Goal: Information Seeking & Learning: Learn about a topic

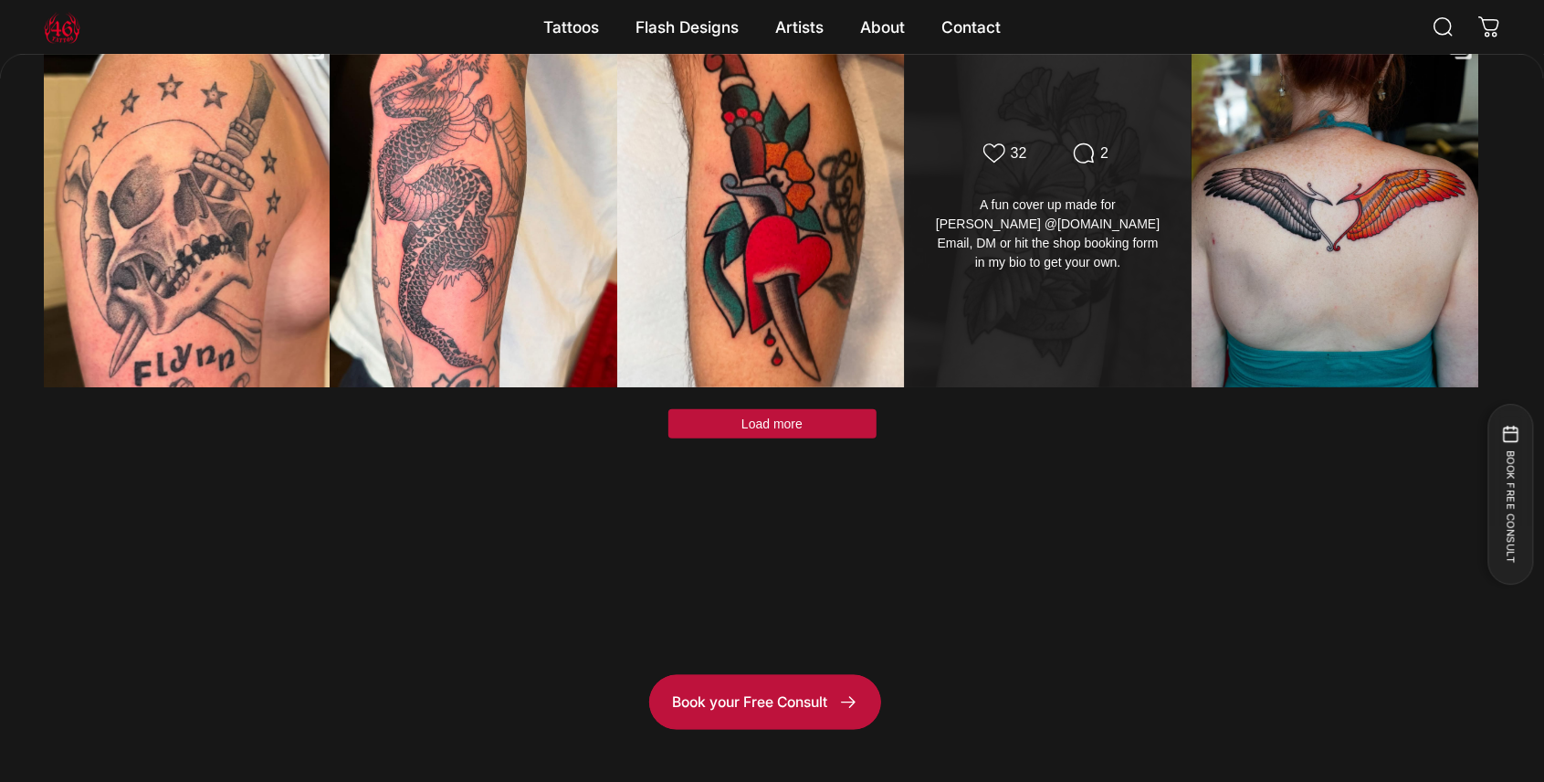
scroll to position [5779, 0]
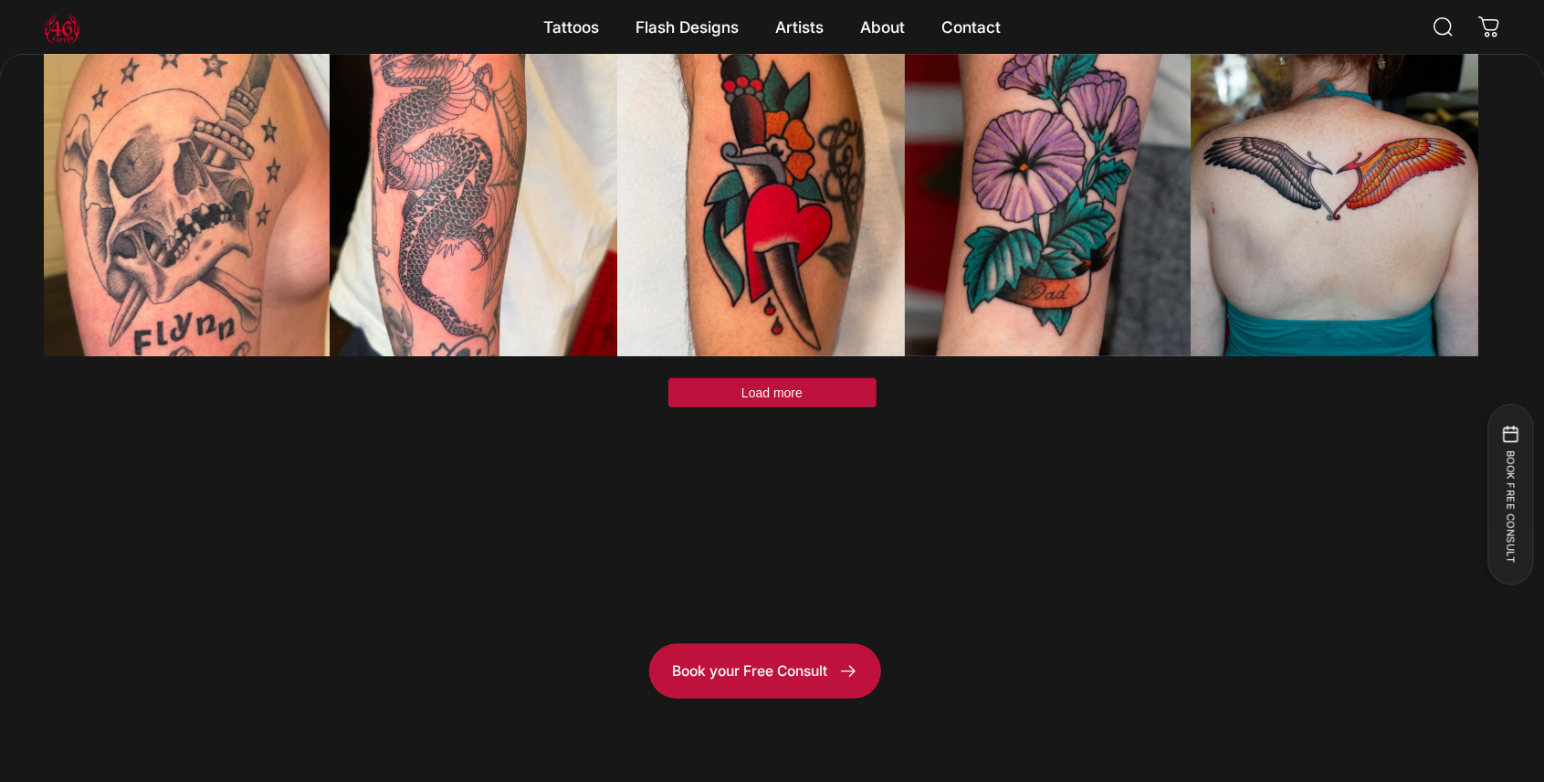
click at [782, 400] on span "Load more" at bounding box center [772, 392] width 61 height 15
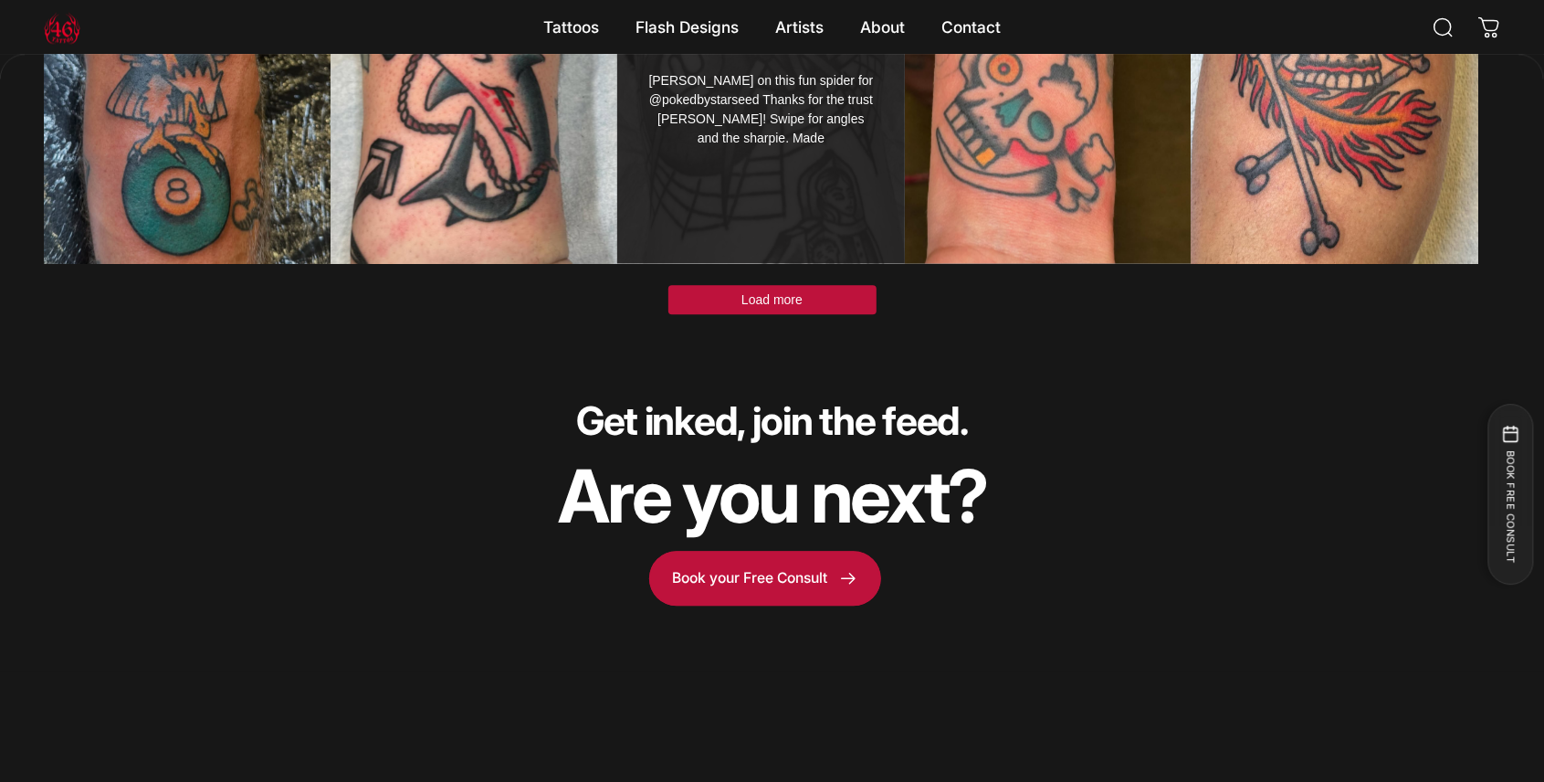
scroll to position [7300, 0]
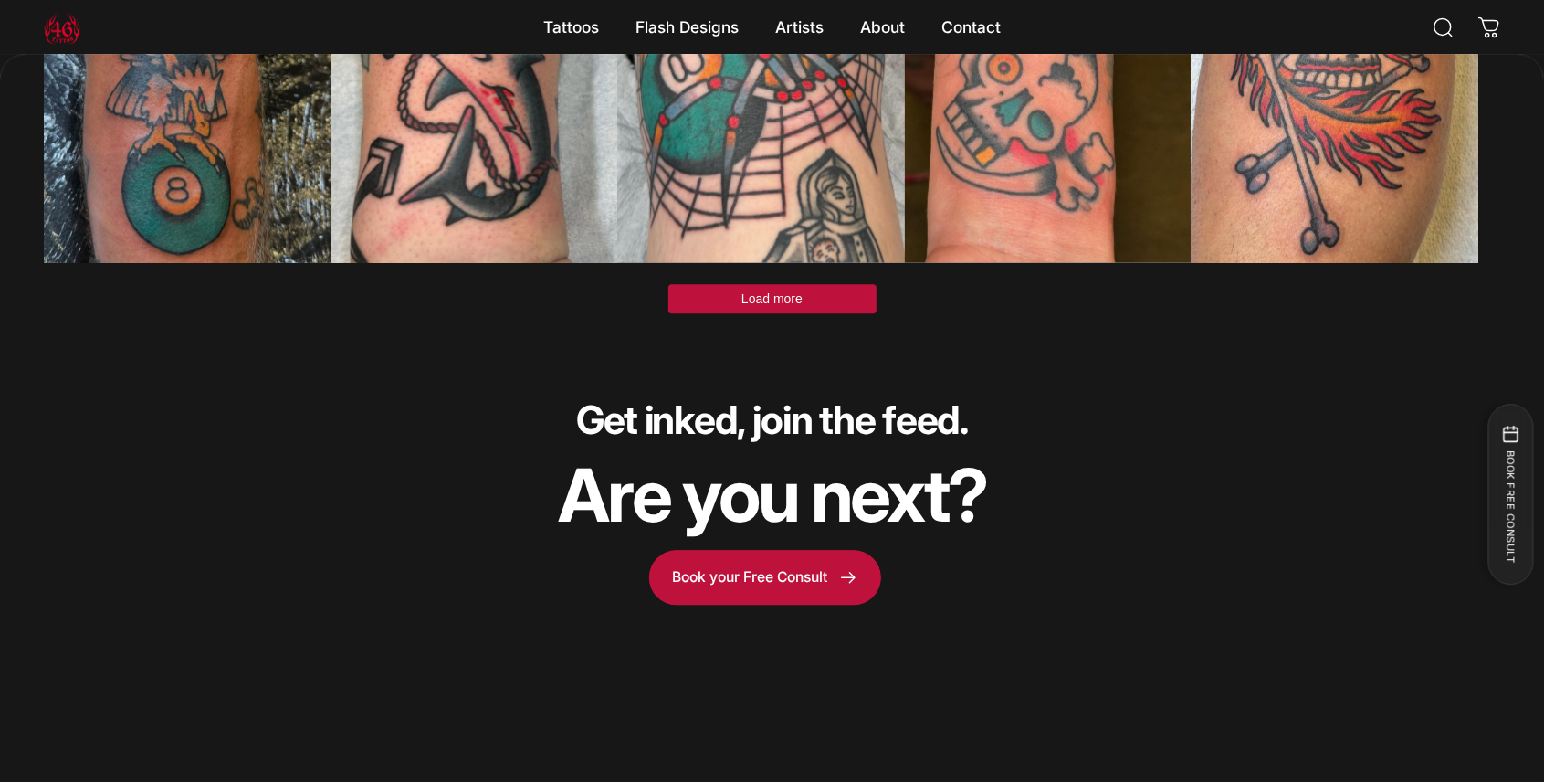
click at [804, 313] on button "Load more" at bounding box center [772, 298] width 208 height 29
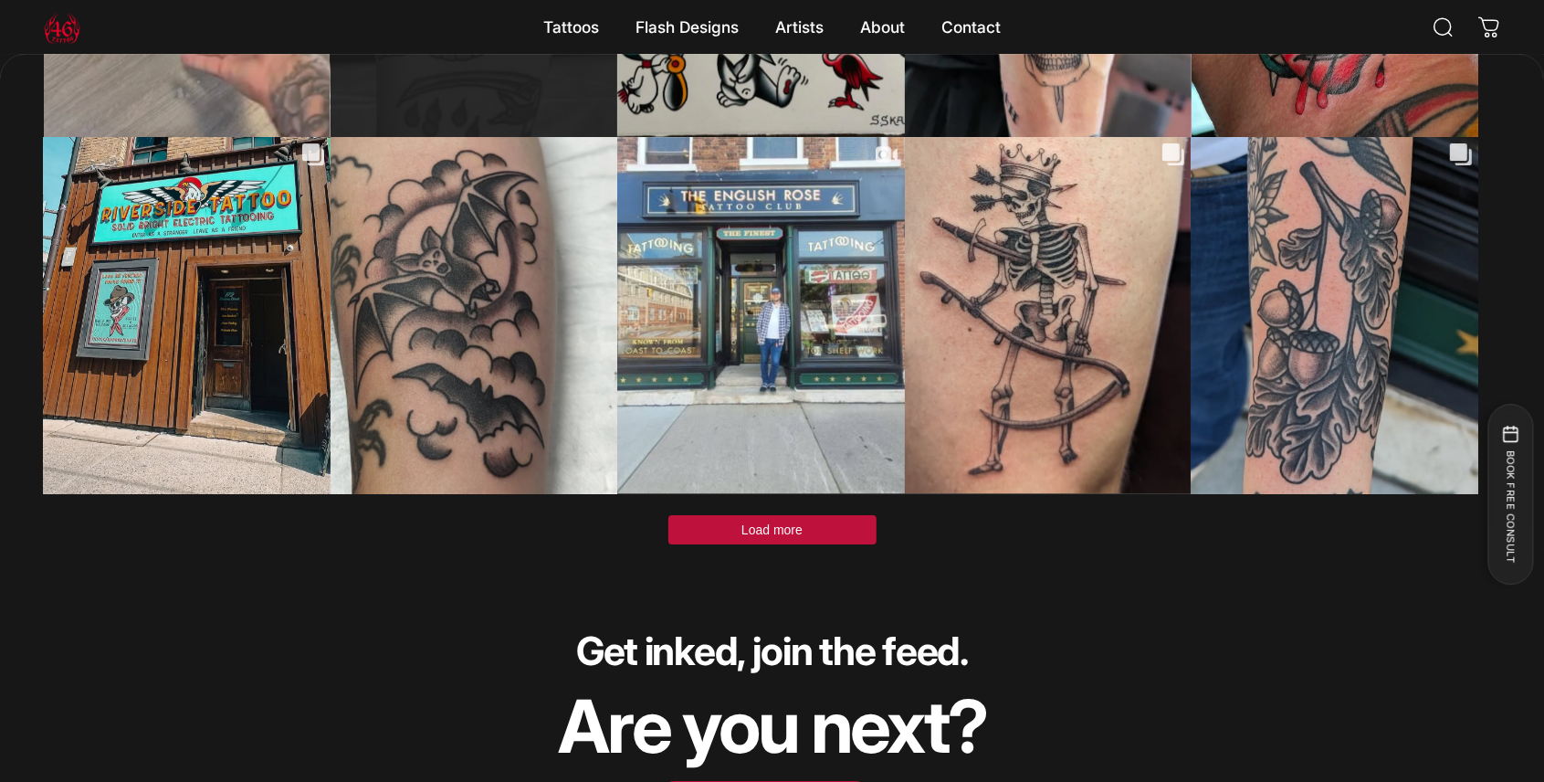
scroll to position [8519, 0]
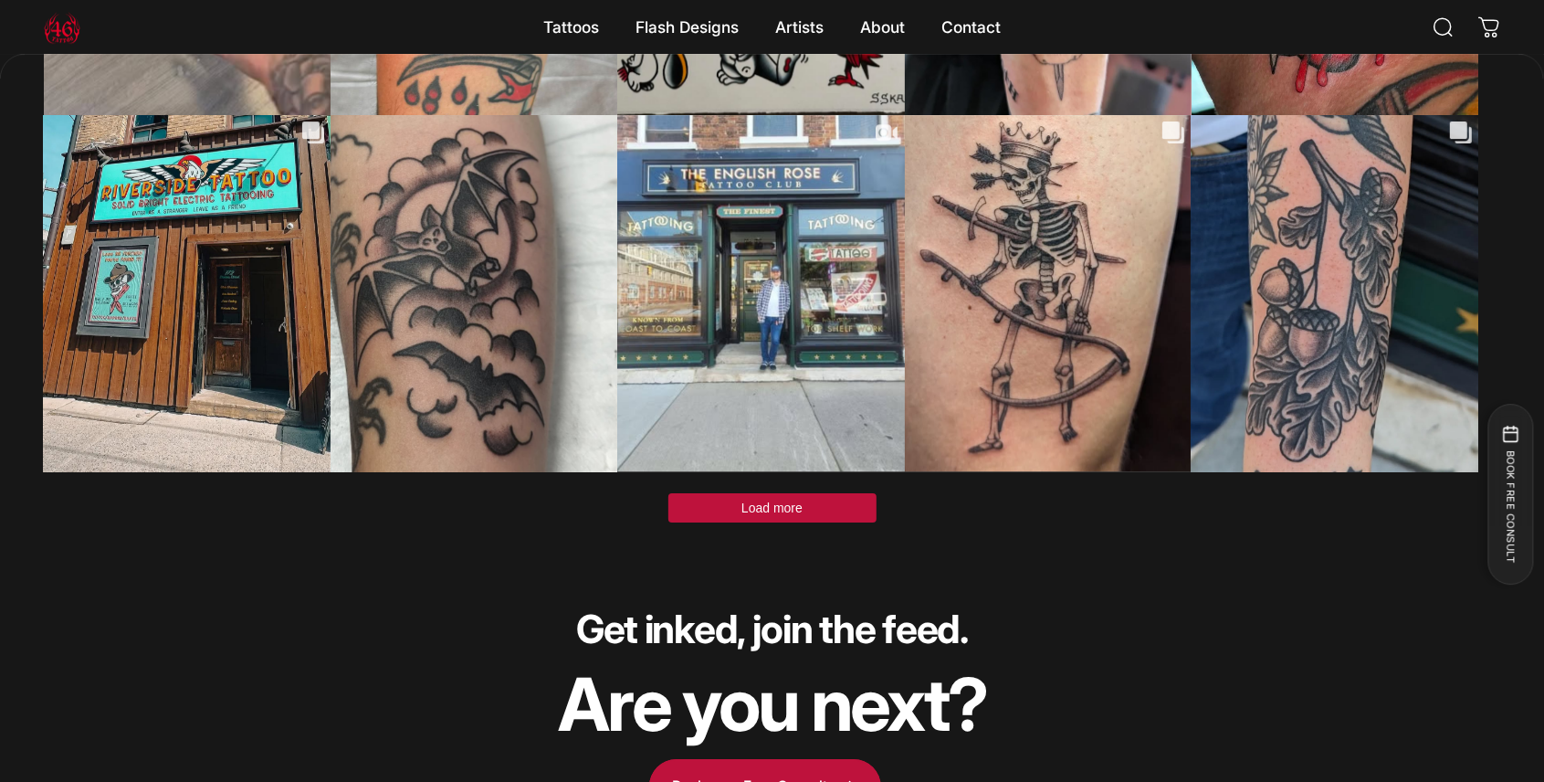
click at [795, 522] on button "Load more" at bounding box center [772, 507] width 208 height 29
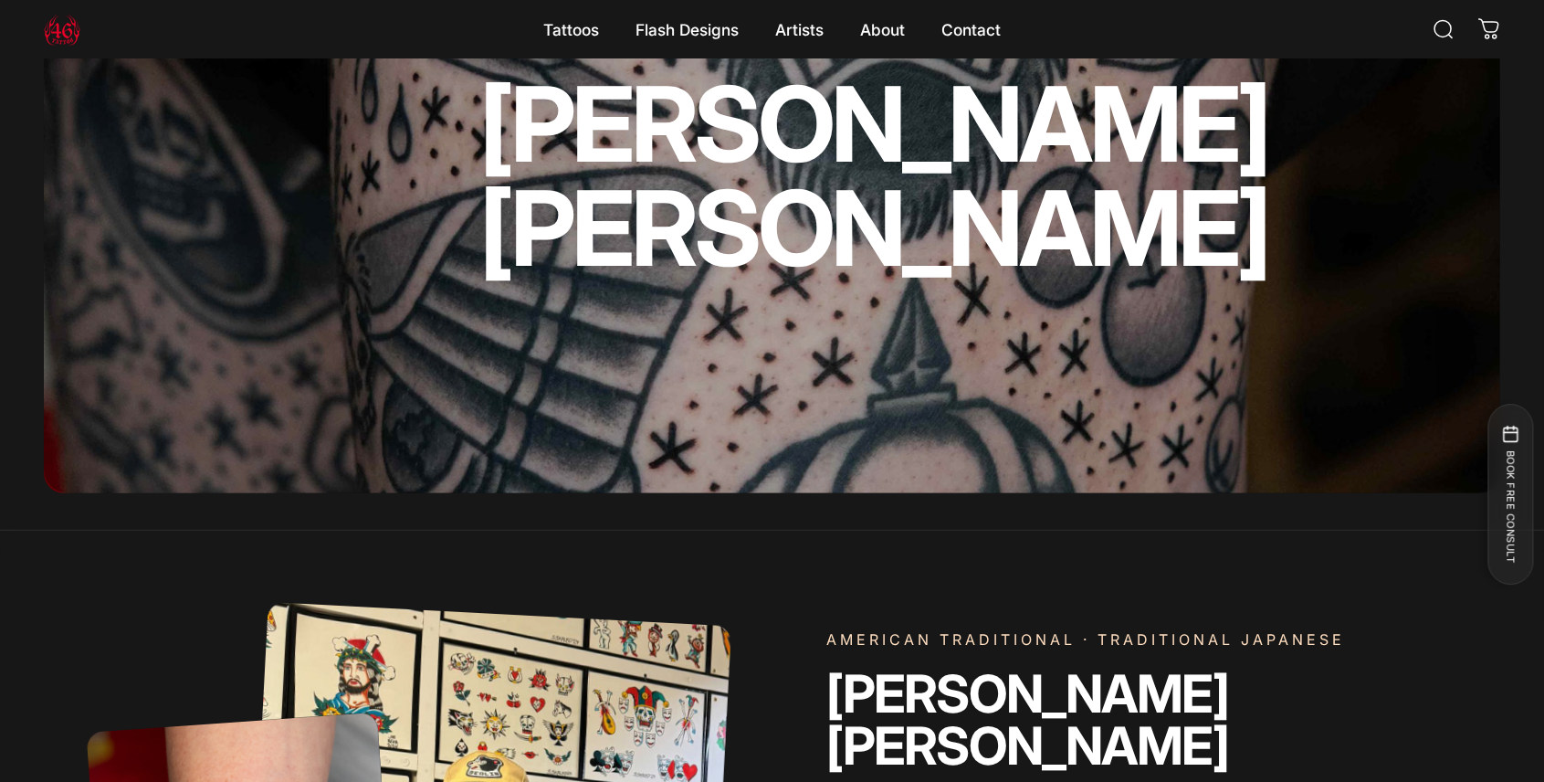
scroll to position [0, 0]
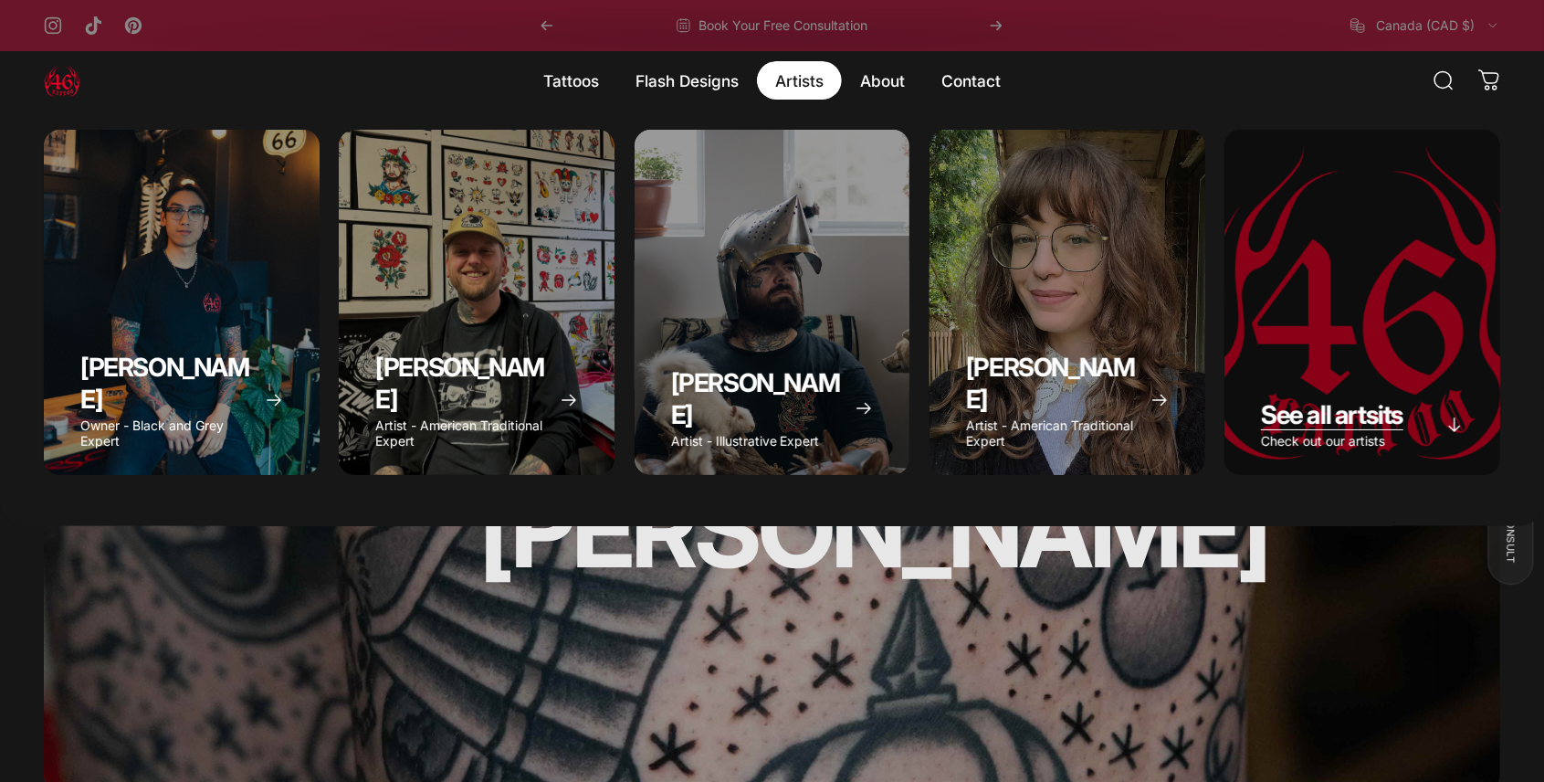
click at [1298, 399] on span "See all artsits" at bounding box center [1332, 414] width 142 height 31
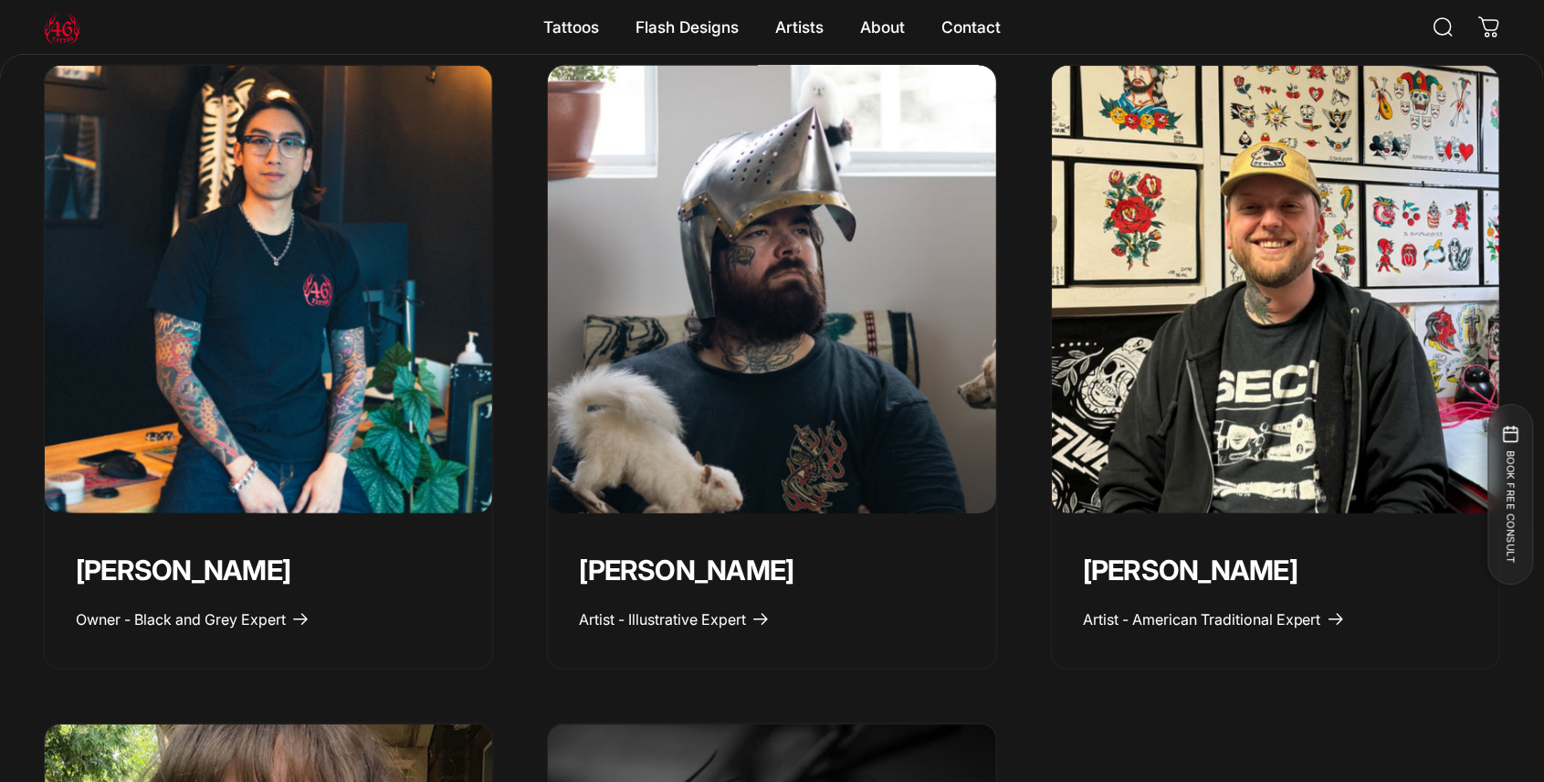
scroll to position [913, 0]
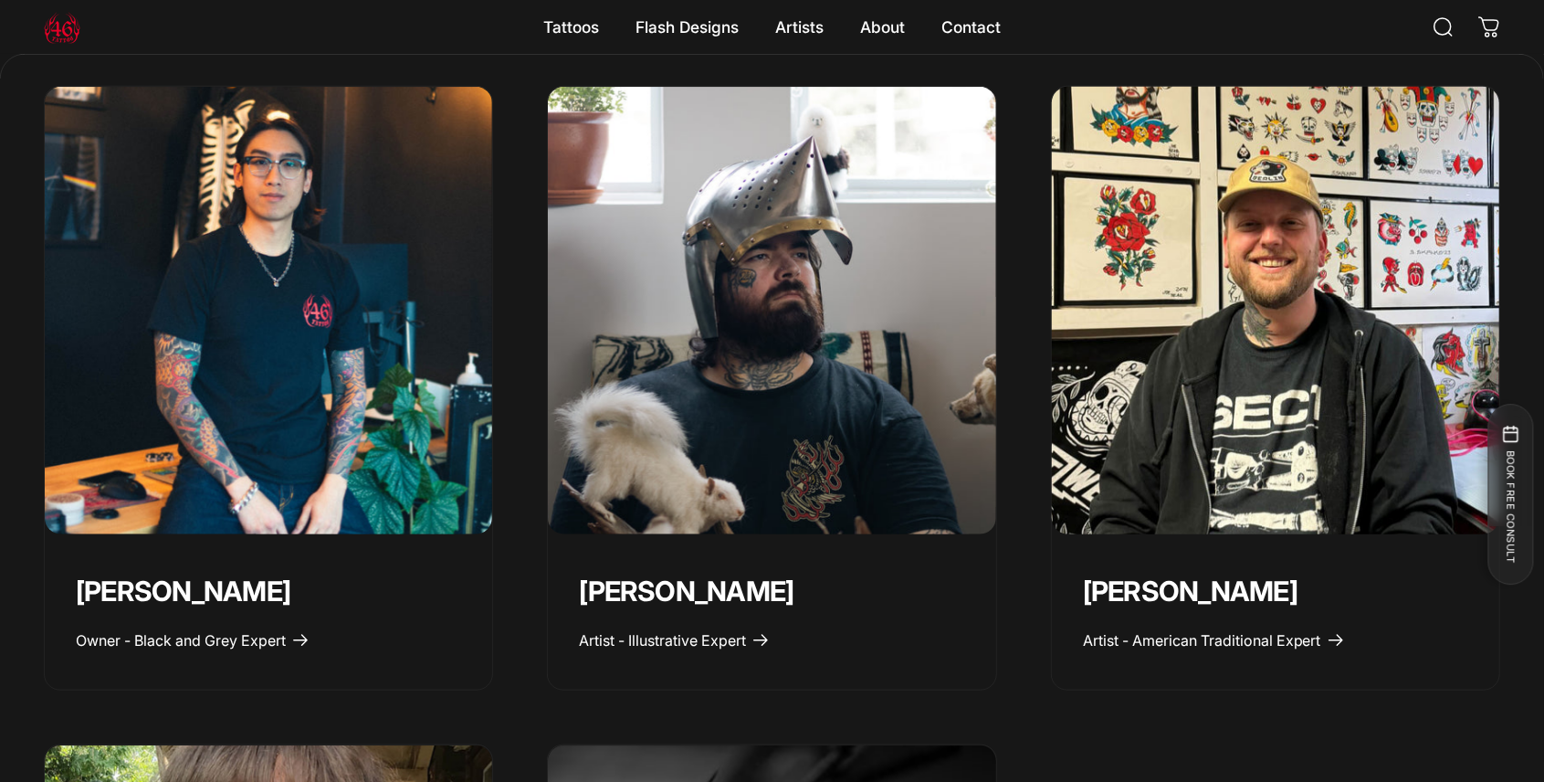
click at [1267, 380] on img "Spencer Skalko" at bounding box center [1276, 311] width 470 height 470
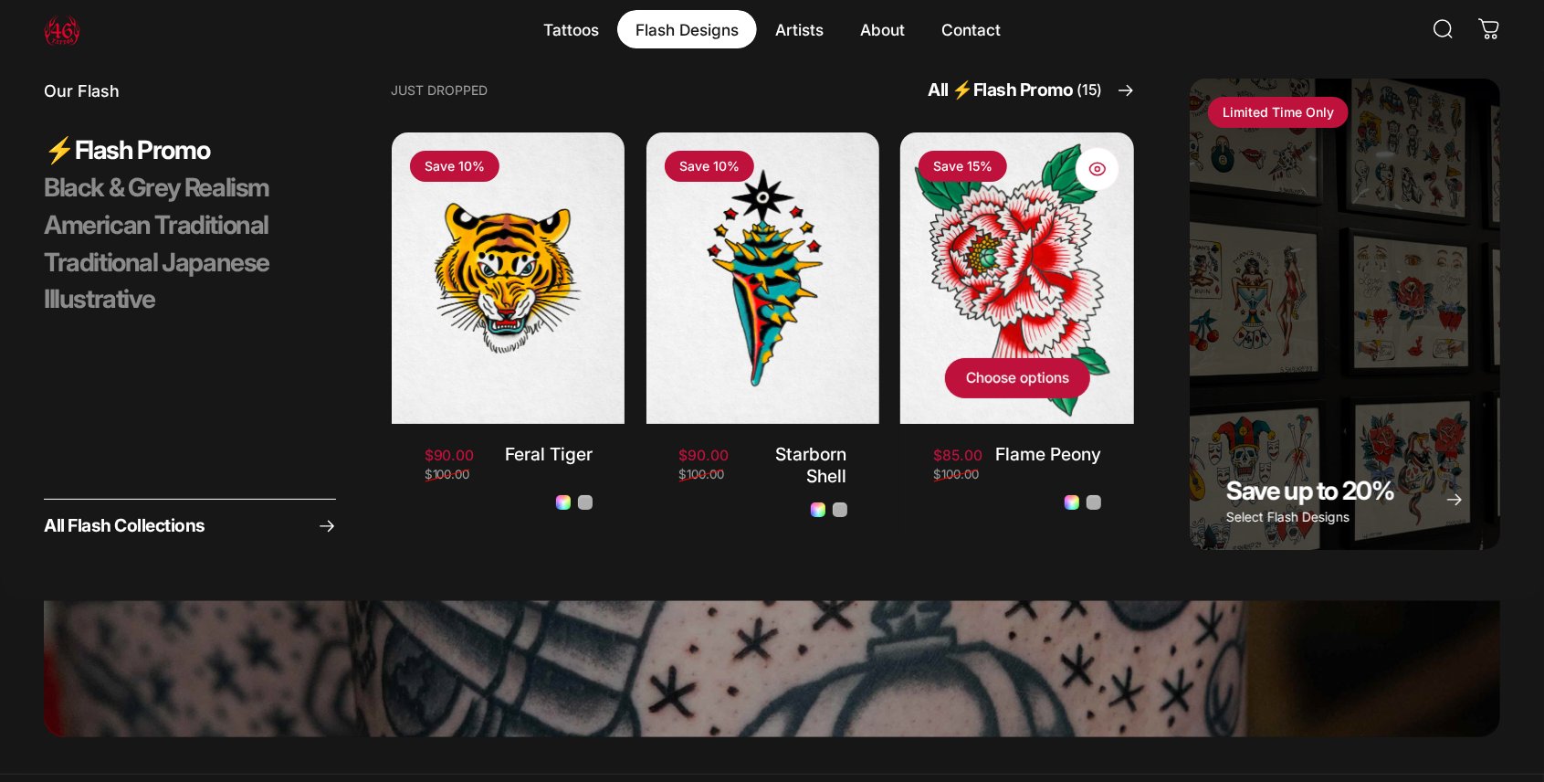
scroll to position [60, 0]
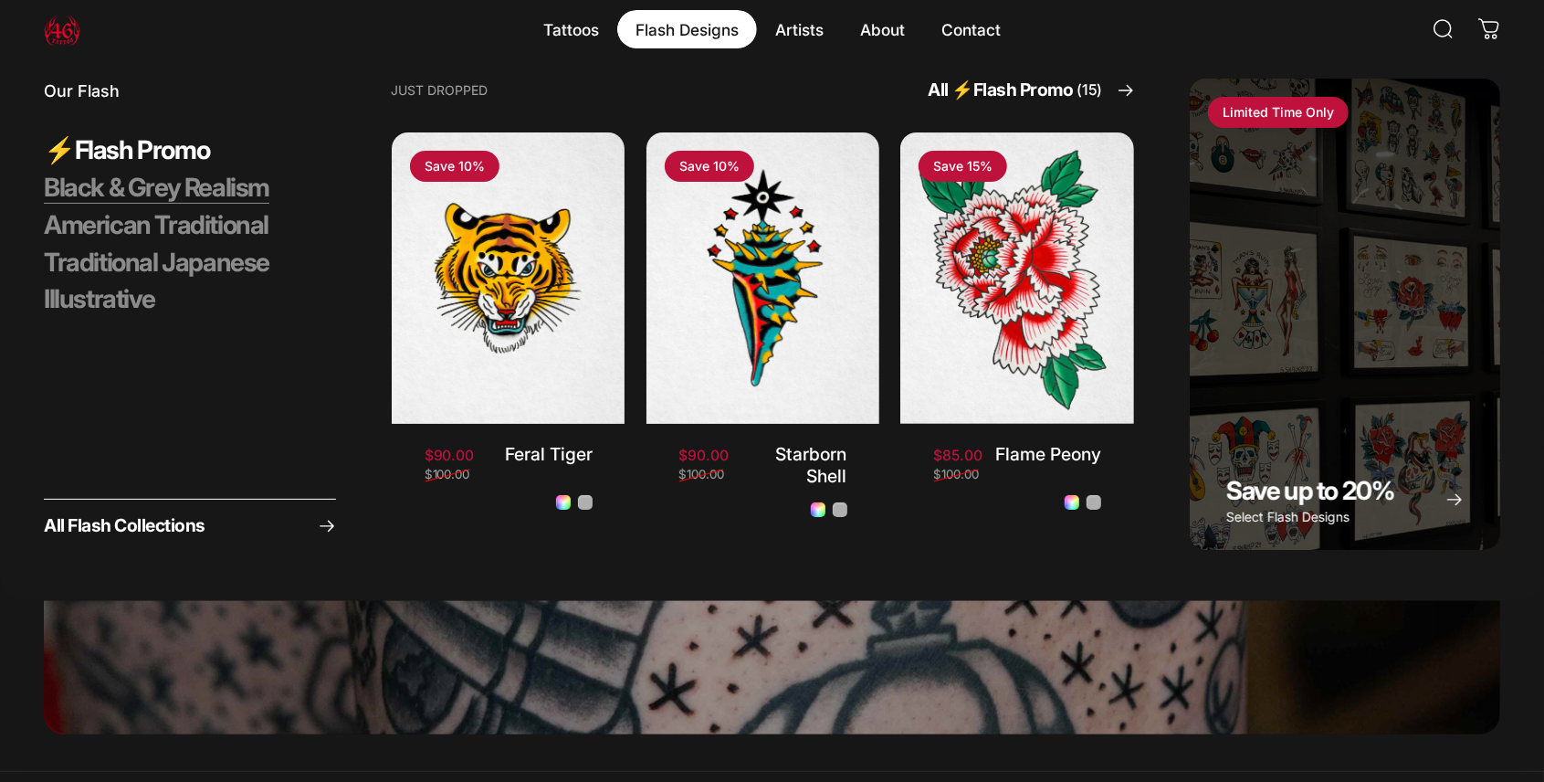
click at [215, 204] on span "Black & Grey Realism" at bounding box center [157, 188] width 226 height 32
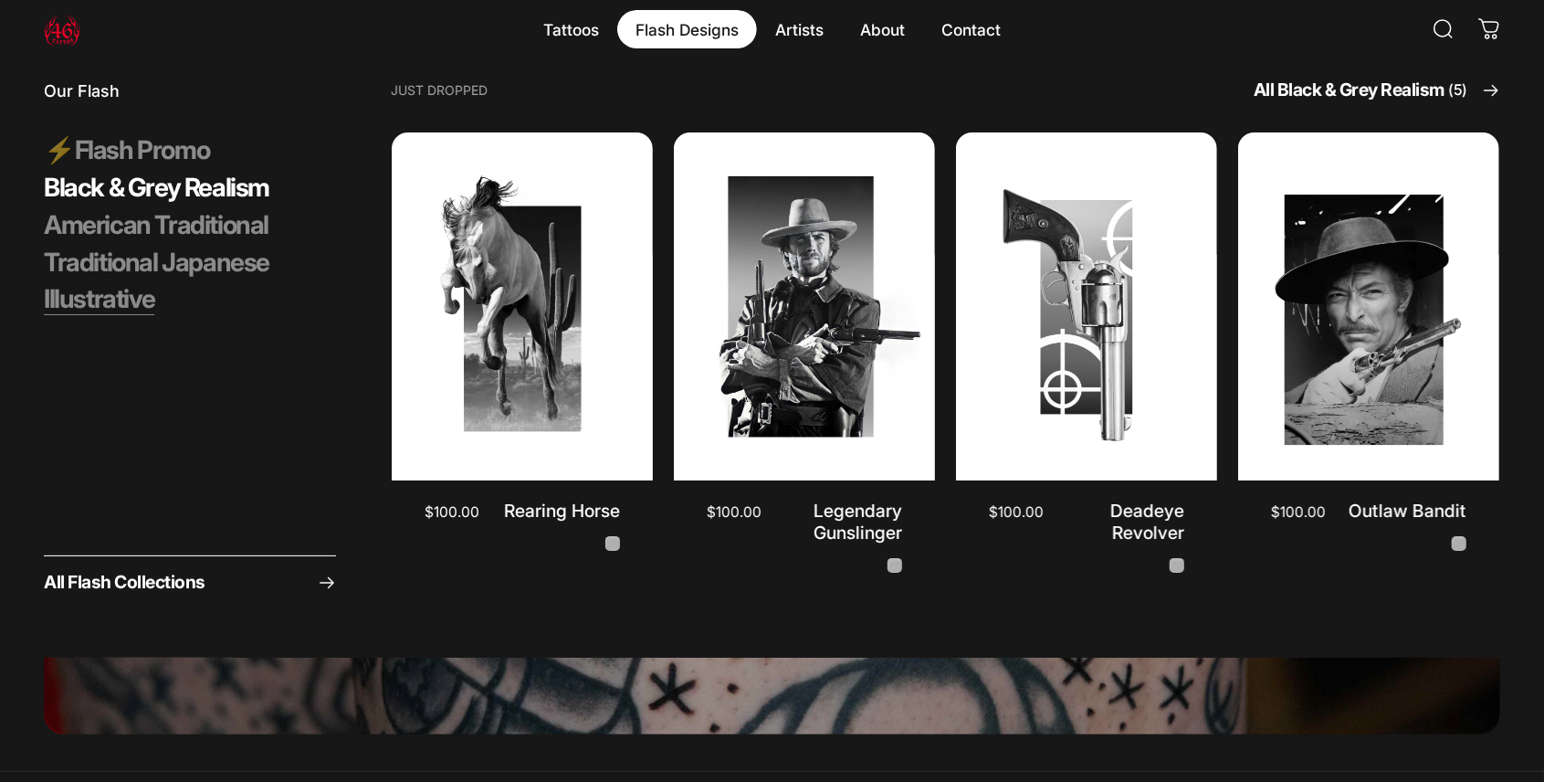
click at [154, 315] on span "Illustrative" at bounding box center [99, 299] width 111 height 32
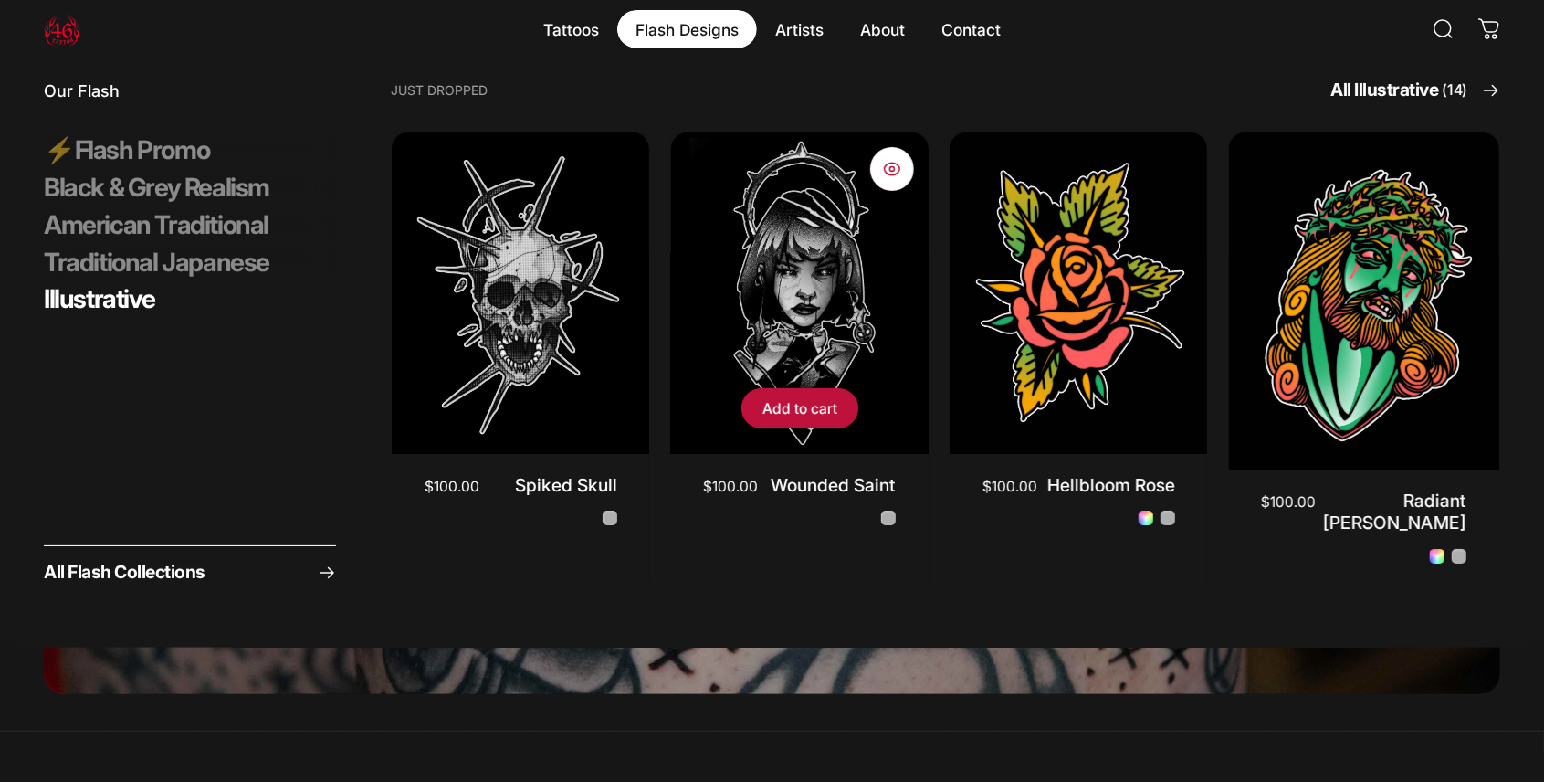
scroll to position [121, 0]
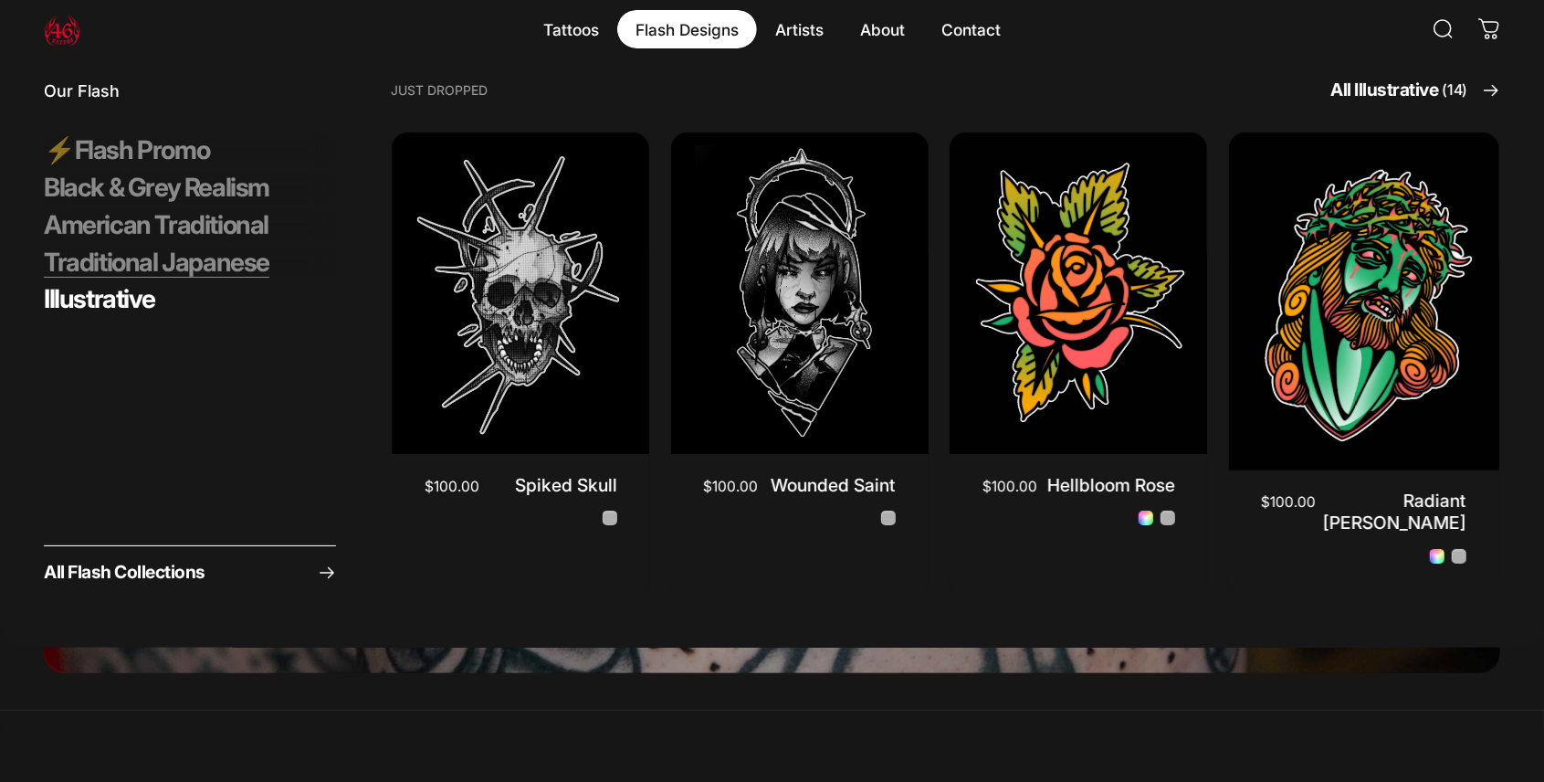
click at [245, 279] on span "Traditional Japanese" at bounding box center [157, 263] width 226 height 32
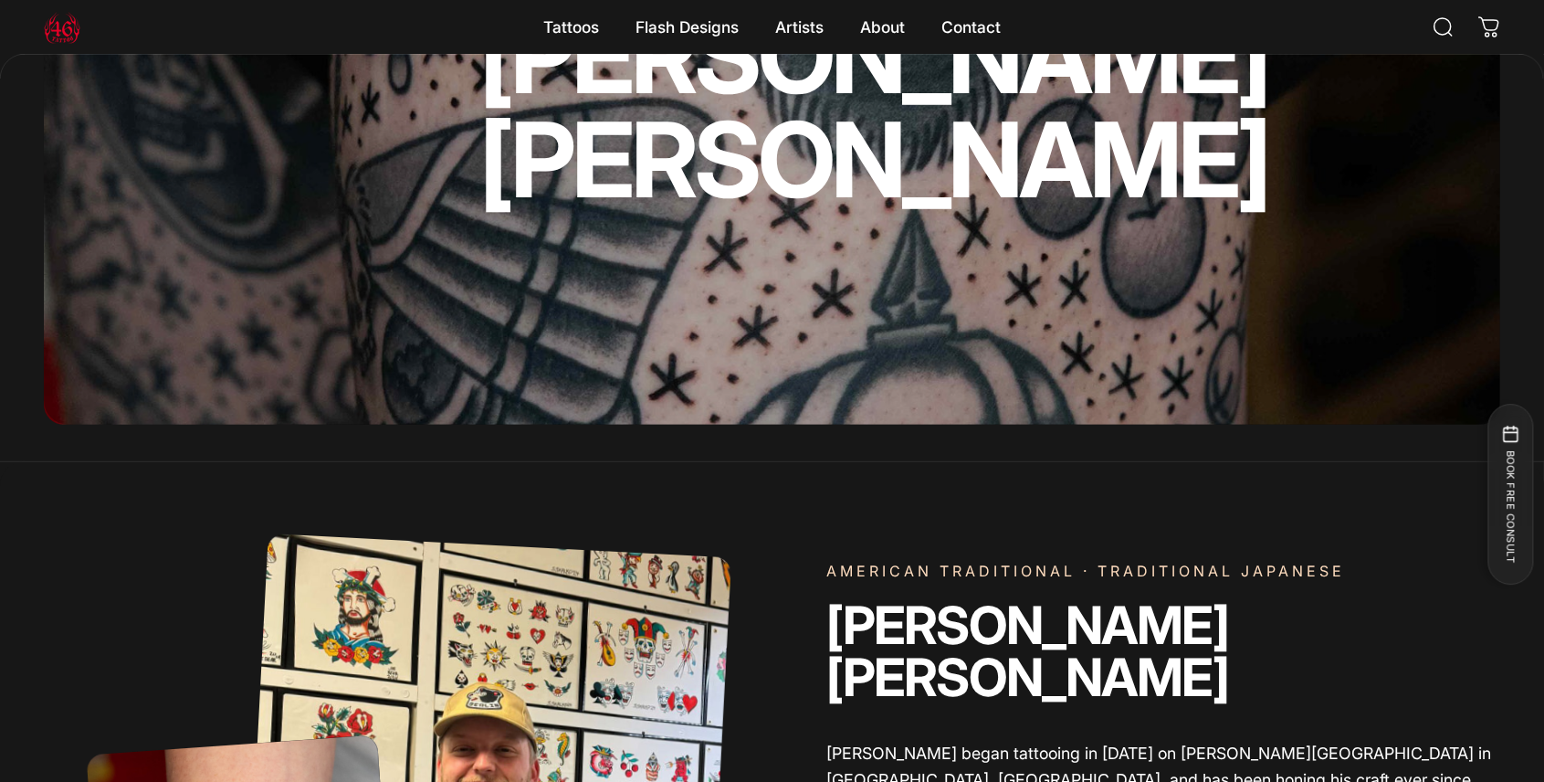
scroll to position [362, 0]
